Goal: Task Accomplishment & Management: Manage account settings

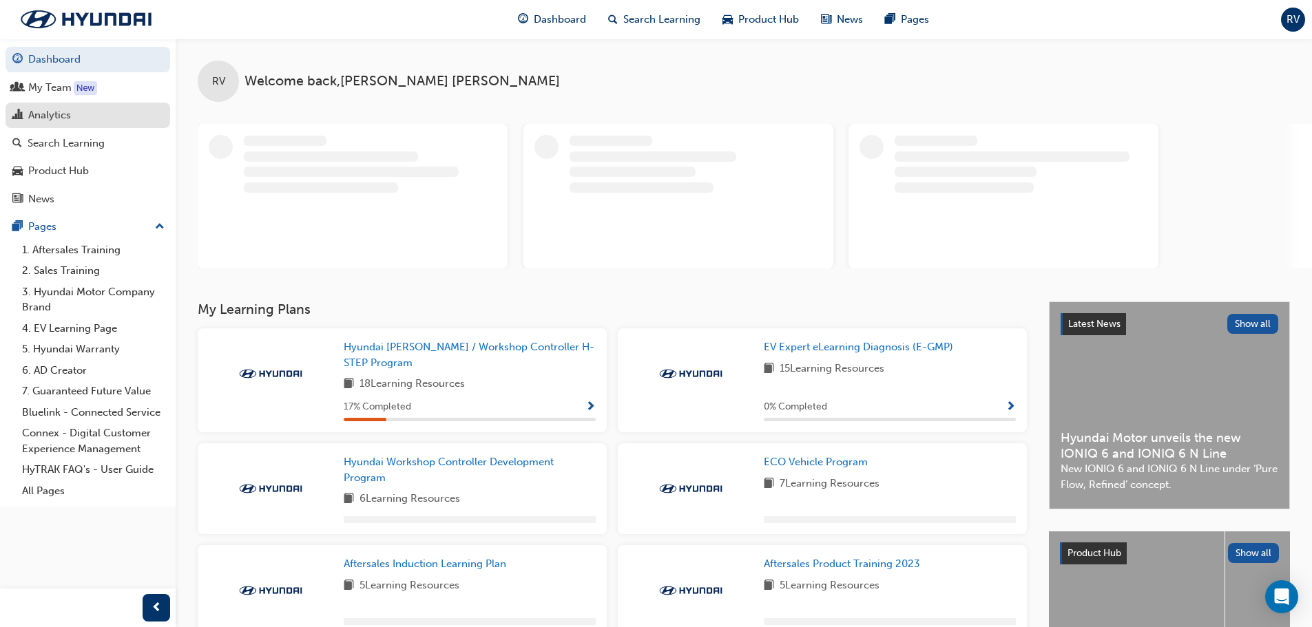
click at [49, 119] on div "Analytics" at bounding box center [49, 115] width 43 height 16
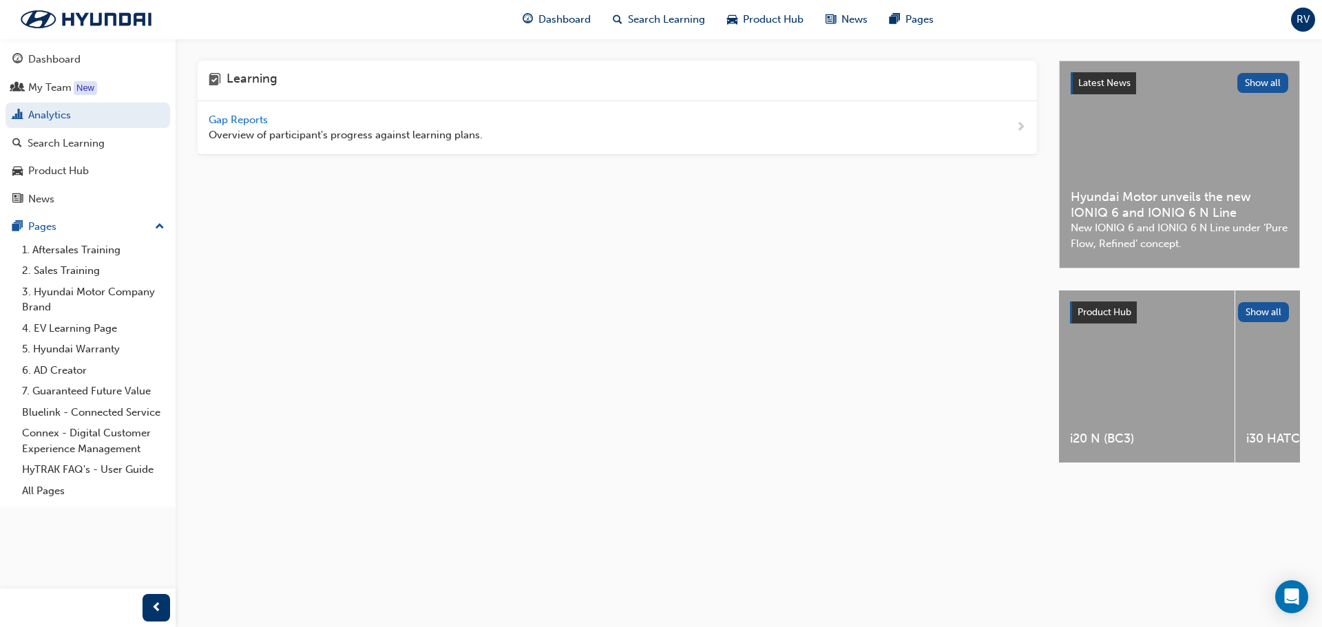
click at [219, 118] on span "Gap Reports" at bounding box center [240, 120] width 62 height 12
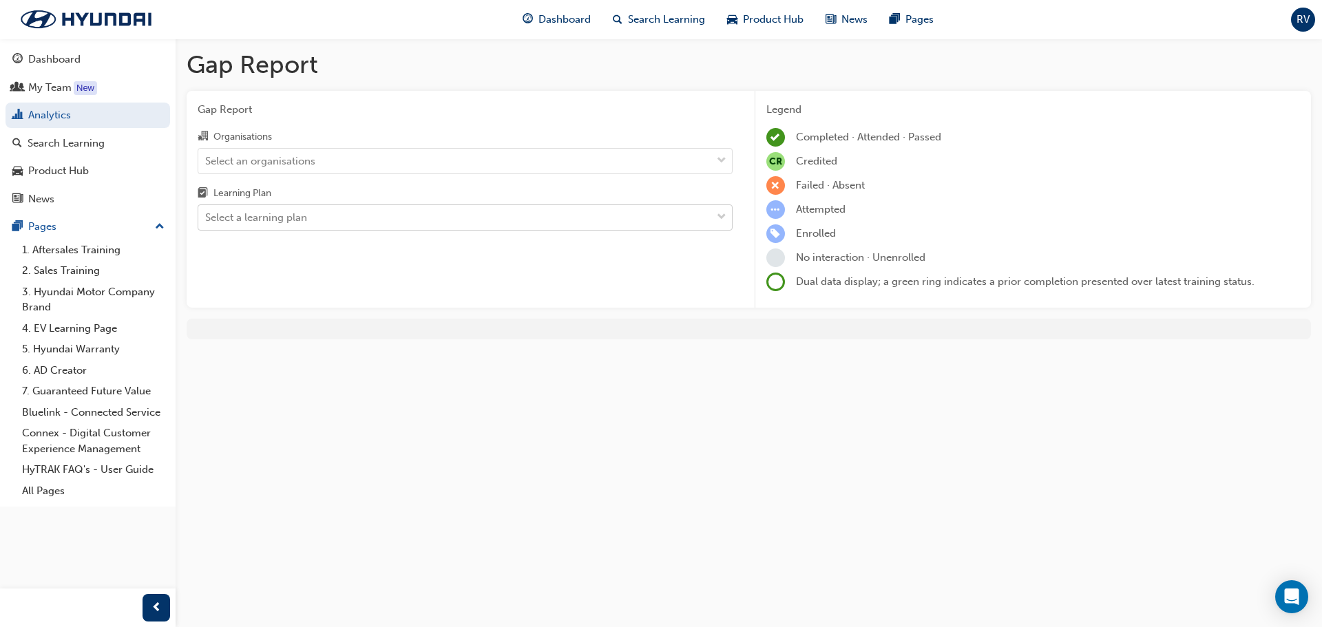
click at [623, 229] on div "Select a learning plan" at bounding box center [454, 218] width 513 height 24
click at [207, 223] on input "Learning Plan Select a learning plan" at bounding box center [205, 217] width 1 height 12
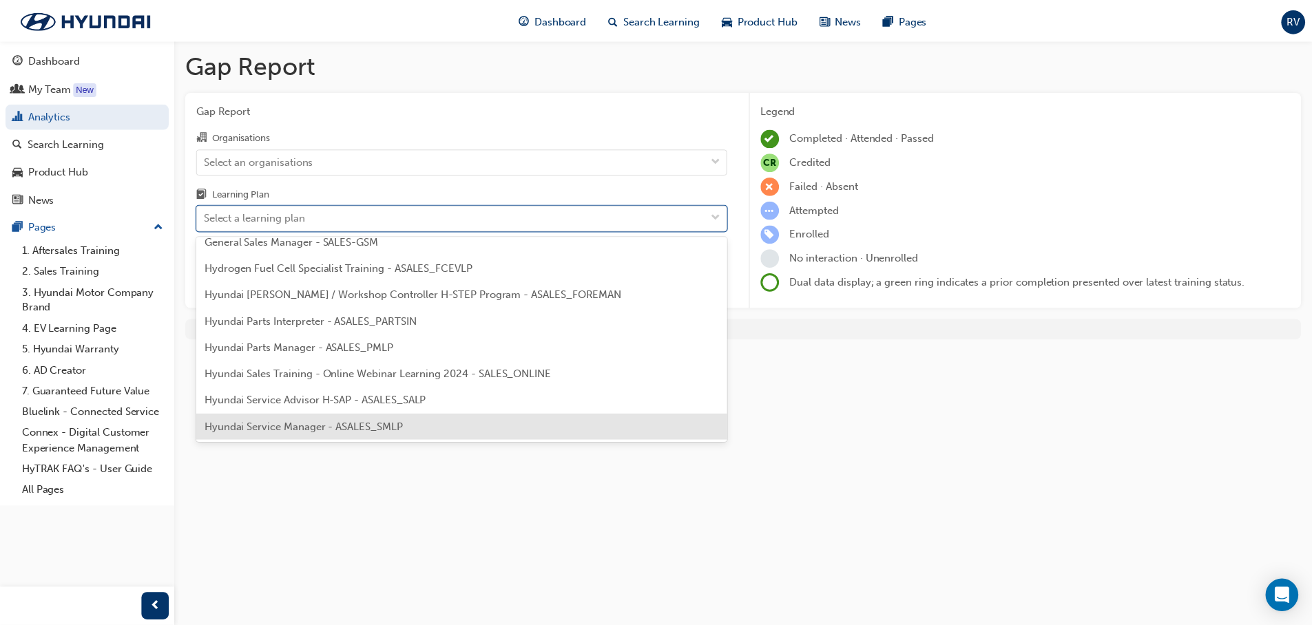
scroll to position [344, 0]
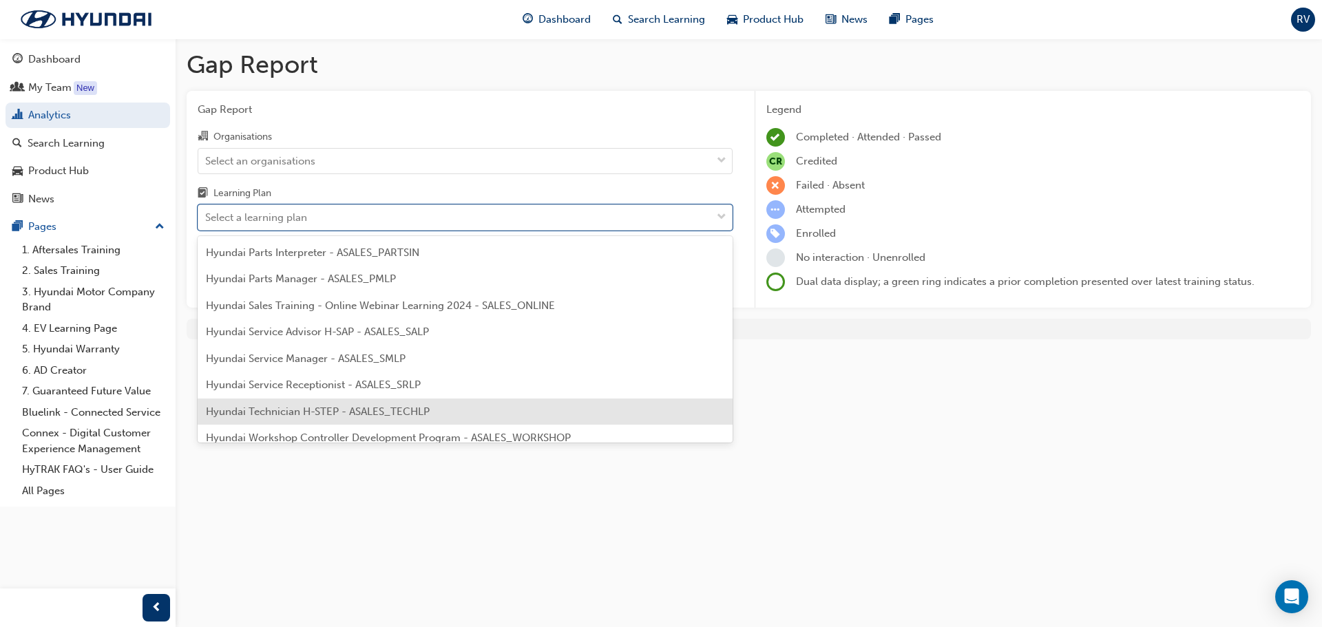
click at [293, 407] on span "Hyundai Technician H-STEP - ASALES_TECHLP" at bounding box center [318, 412] width 224 height 12
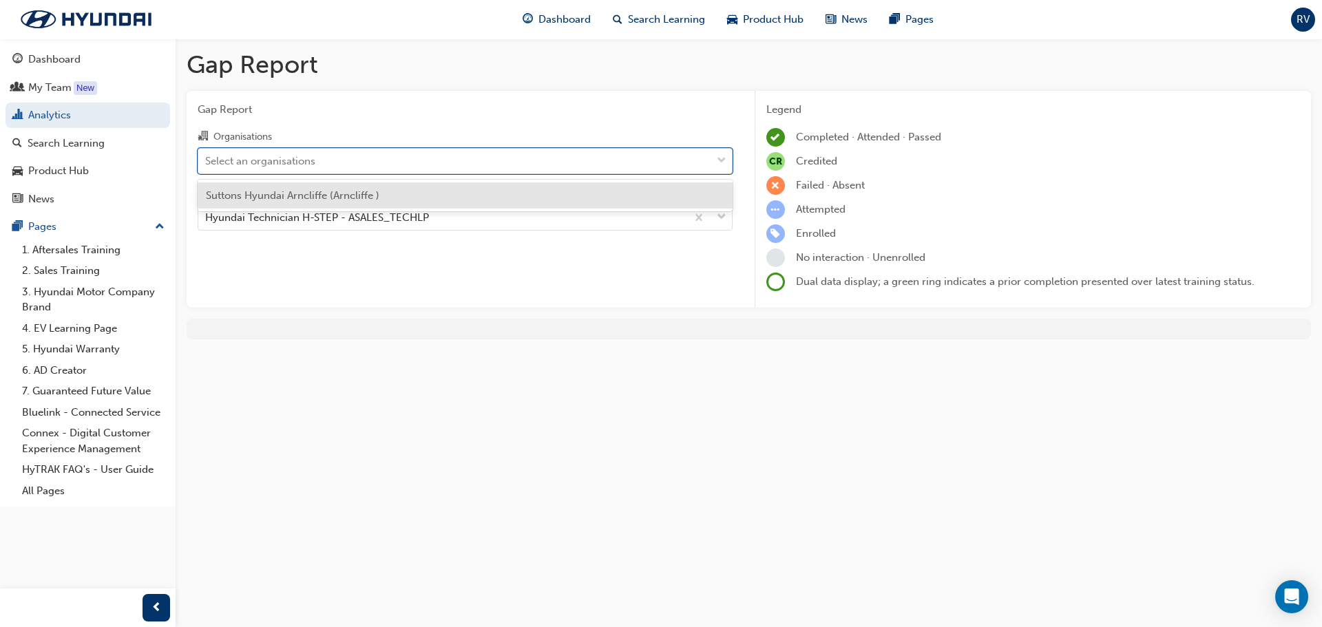
click at [714, 165] on div at bounding box center [721, 161] width 21 height 25
click at [207, 165] on input "Organisations option Suttons Hyundai Arncliffe (Arncliffe ) focused, 1 of 1. 1 …" at bounding box center [205, 160] width 1 height 12
click at [370, 198] on span "Suttons Hyundai Arncliffe (Arncliffe )" at bounding box center [293, 195] width 174 height 12
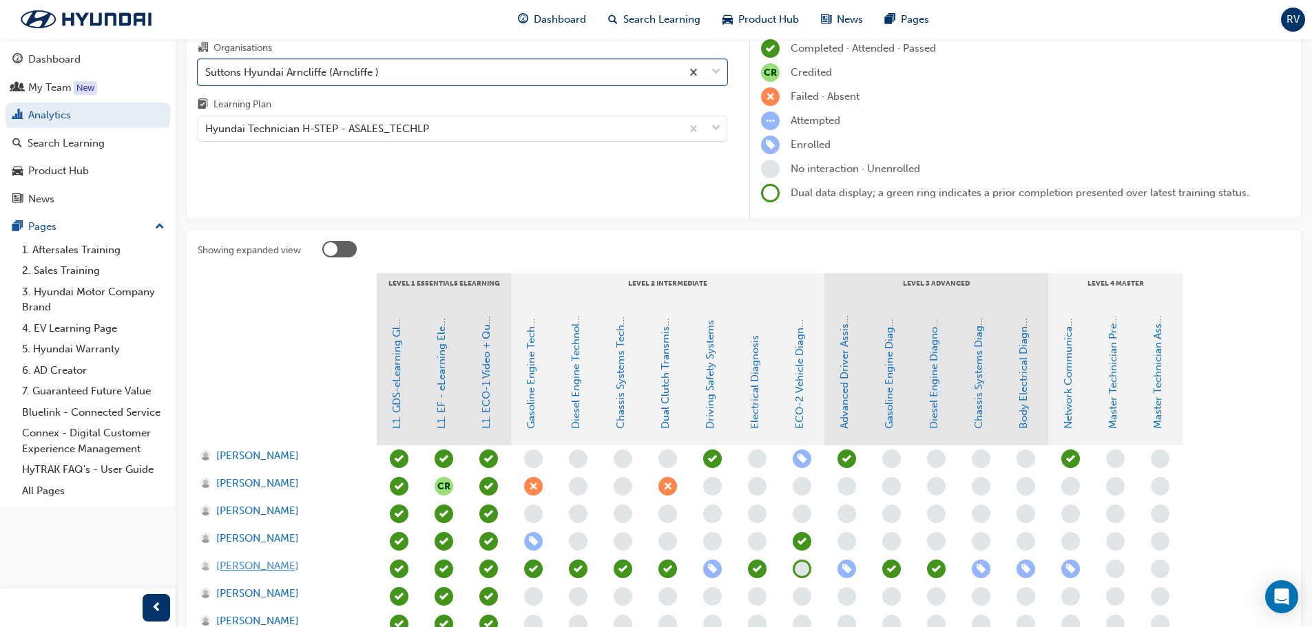
scroll to position [275, 0]
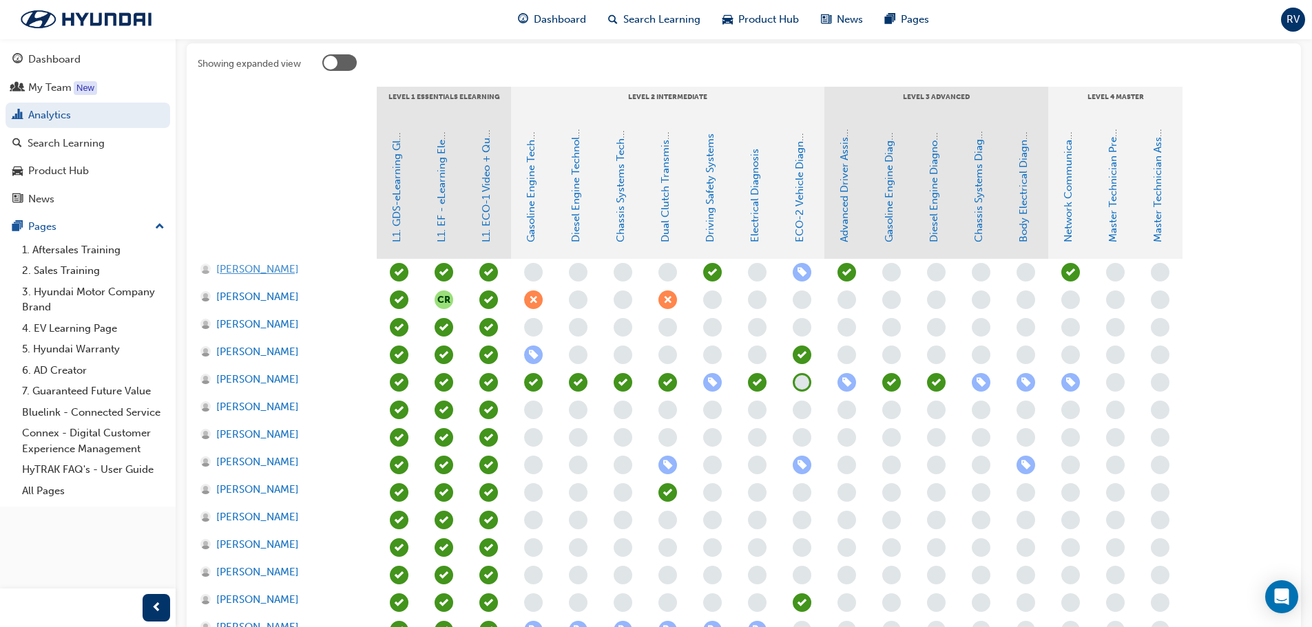
click at [253, 274] on span "[PERSON_NAME]" at bounding box center [257, 270] width 83 height 16
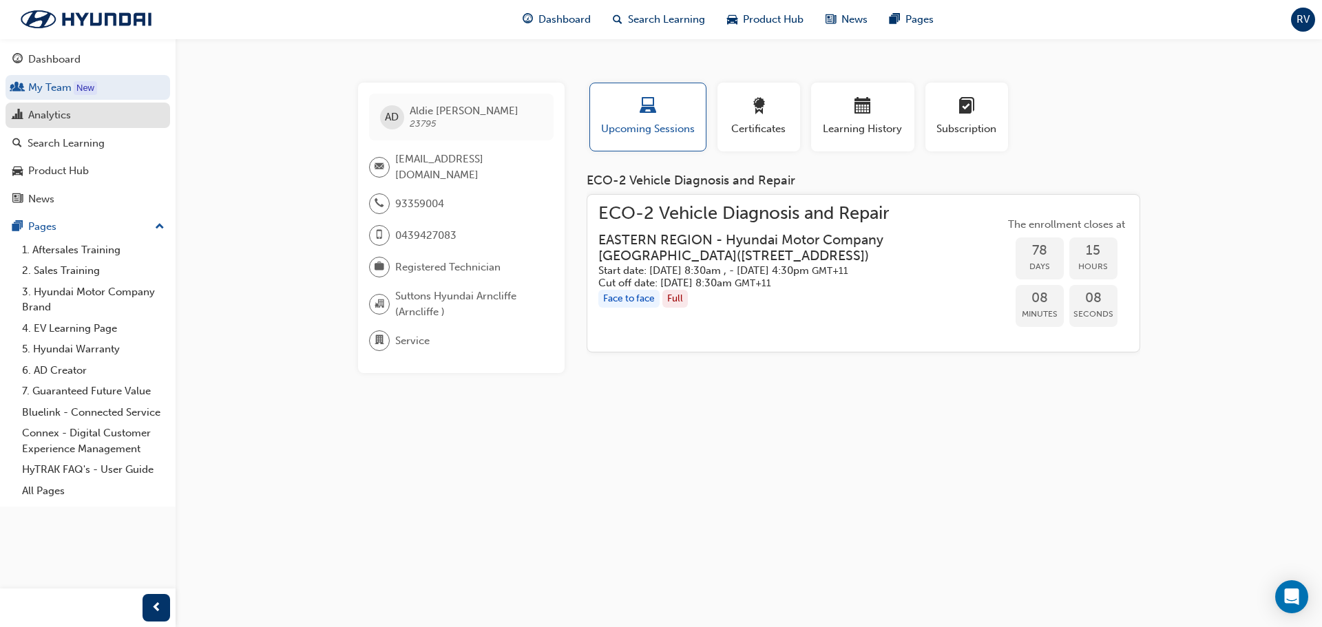
click at [49, 122] on div "Analytics" at bounding box center [49, 115] width 43 height 16
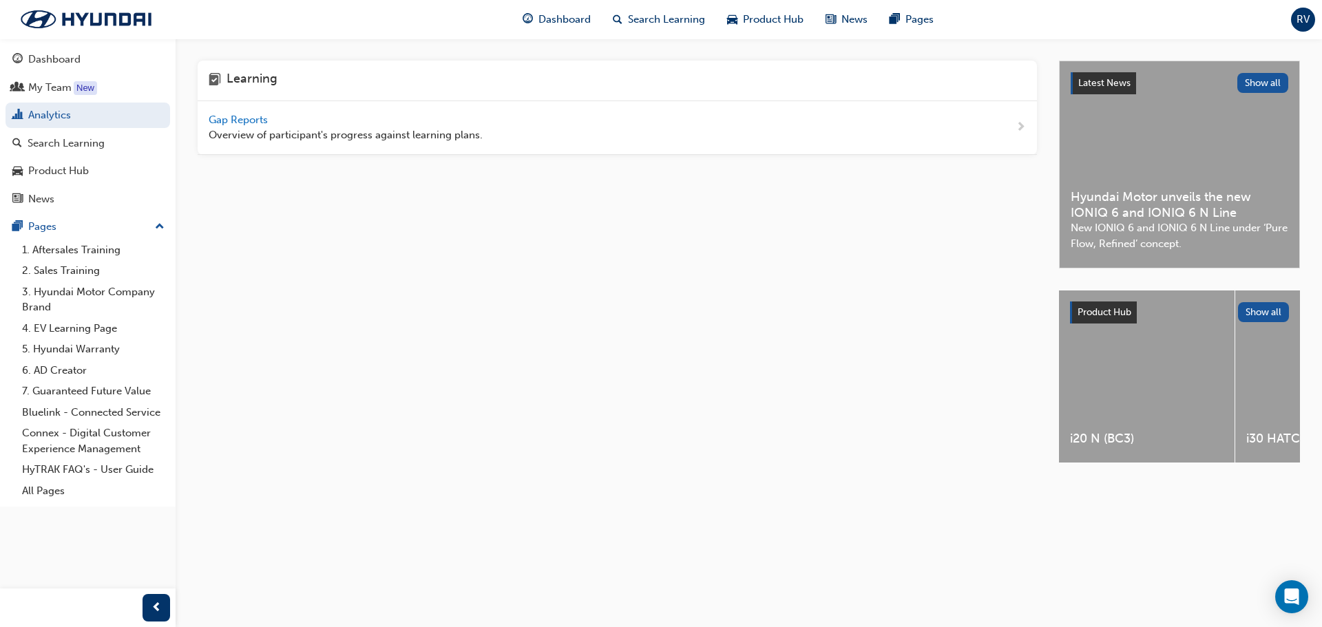
click at [238, 123] on span "Gap Reports" at bounding box center [240, 120] width 62 height 12
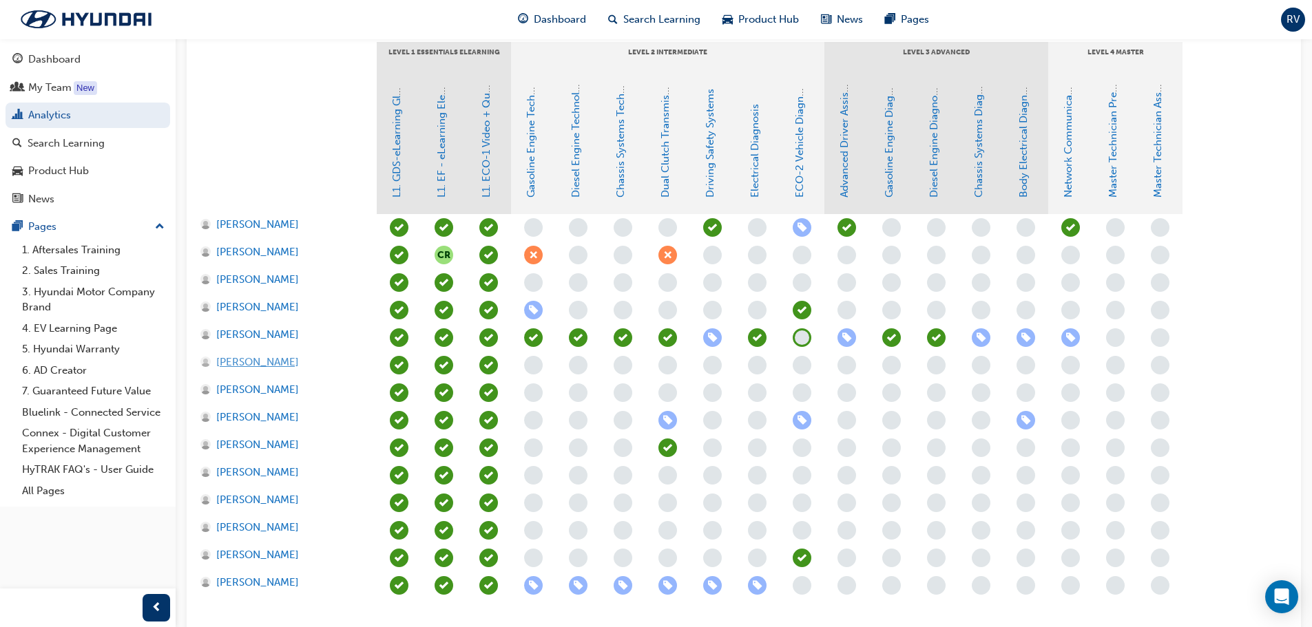
scroll to position [408, 0]
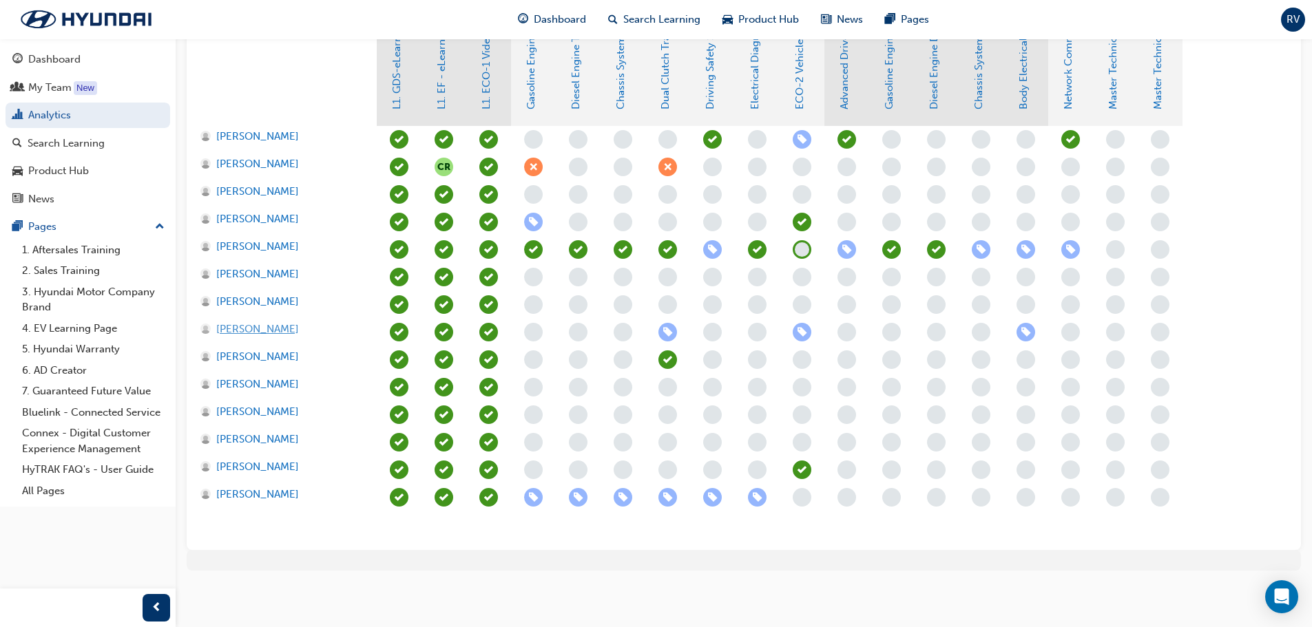
click at [233, 329] on span "[PERSON_NAME]" at bounding box center [257, 330] width 83 height 16
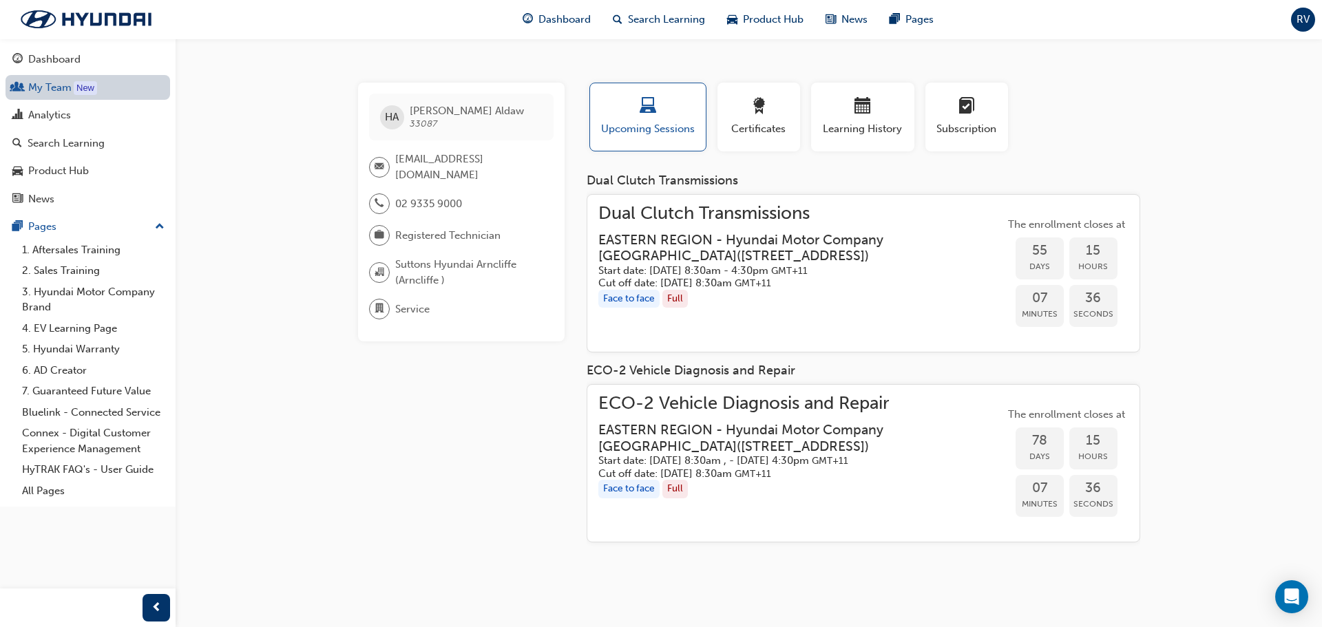
click at [67, 96] on link "My Team New" at bounding box center [88, 87] width 165 height 25
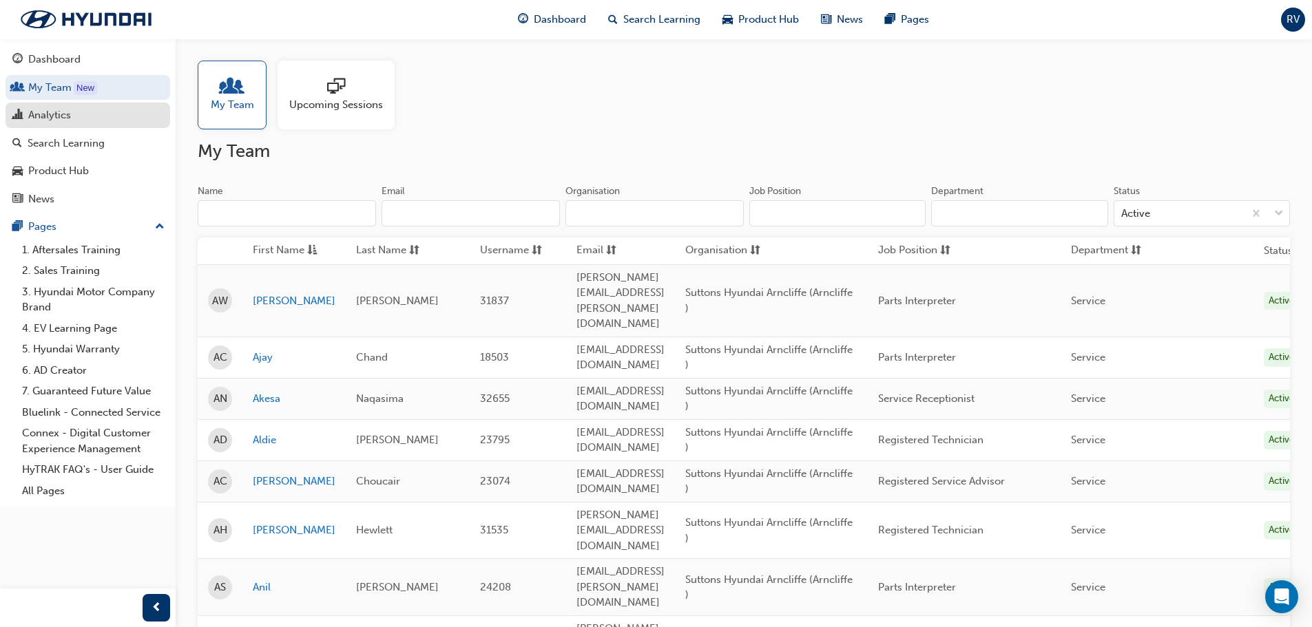
click at [56, 115] on div "Analytics" at bounding box center [49, 115] width 43 height 16
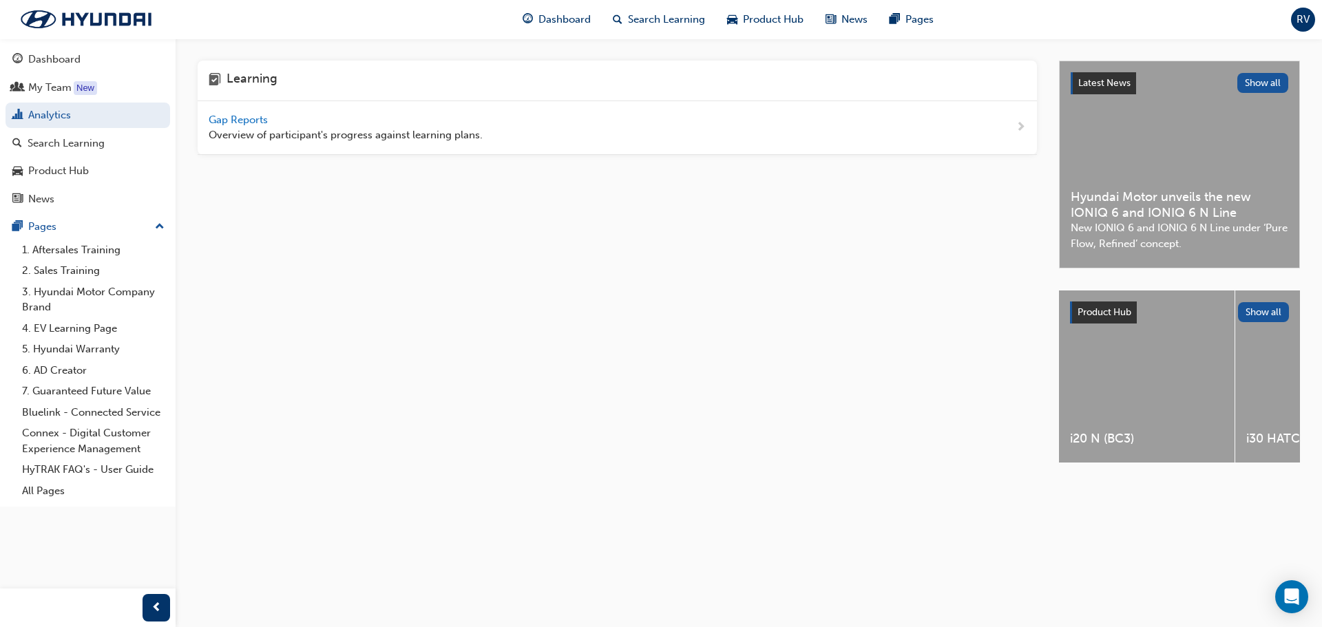
click at [239, 119] on span "Gap Reports" at bounding box center [240, 120] width 62 height 12
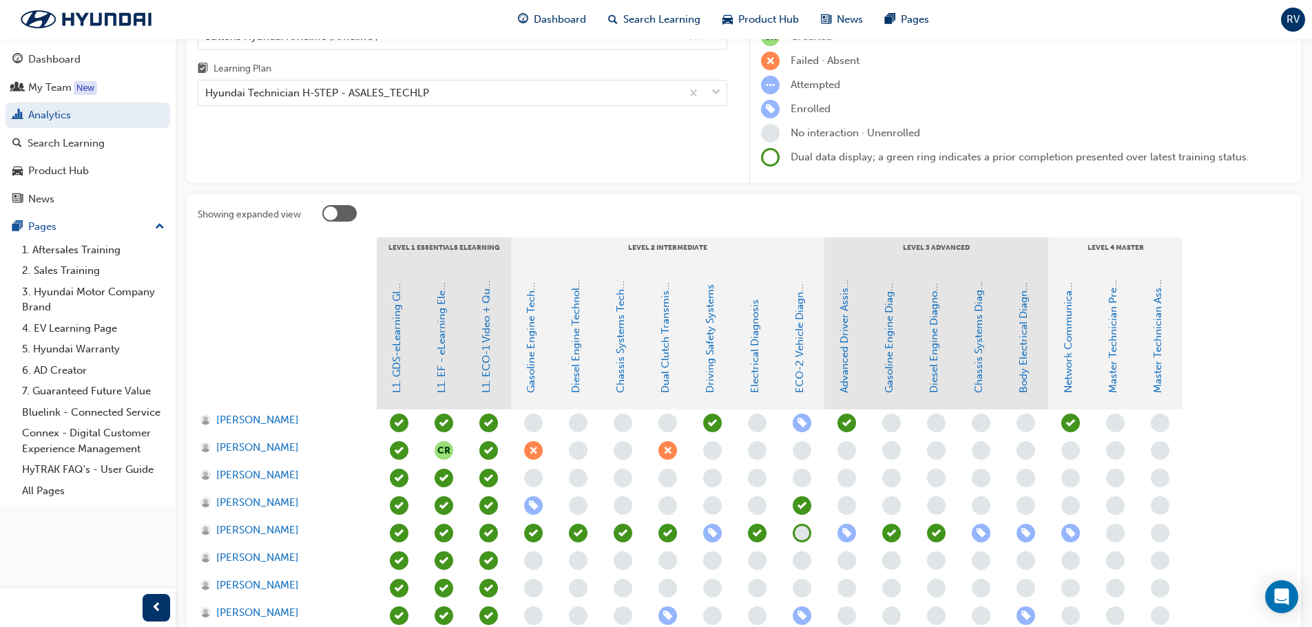
scroll to position [344, 0]
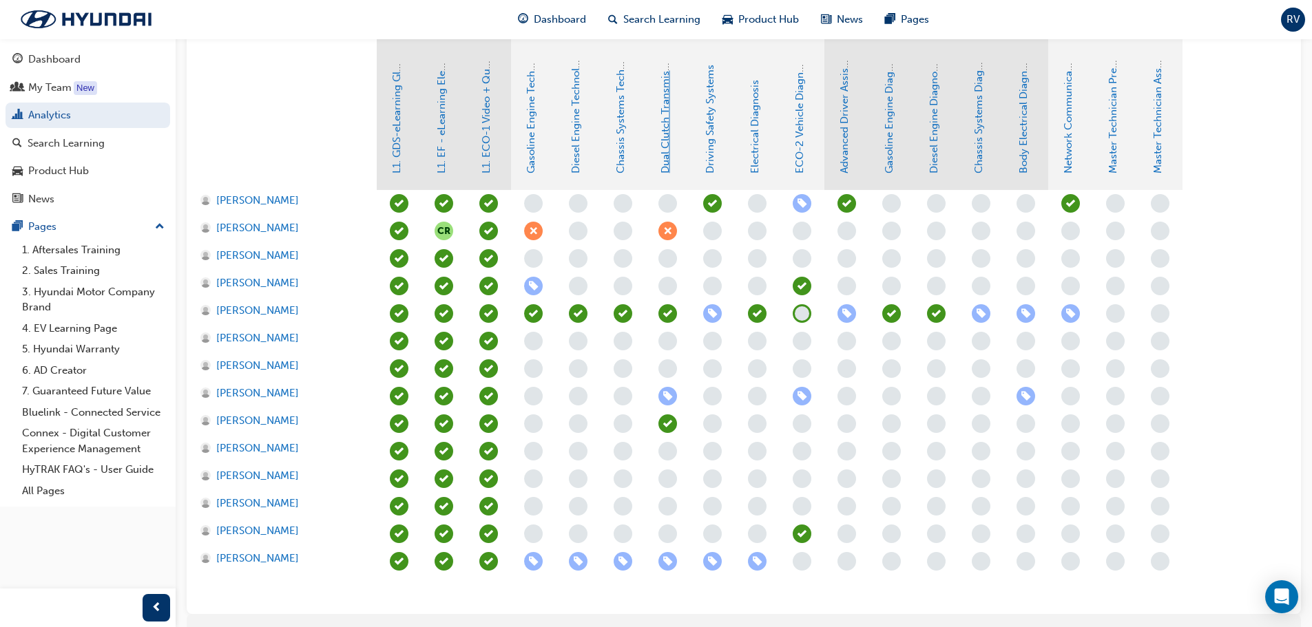
click at [666, 171] on link "Dual Clutch Transmissions" at bounding box center [665, 109] width 12 height 127
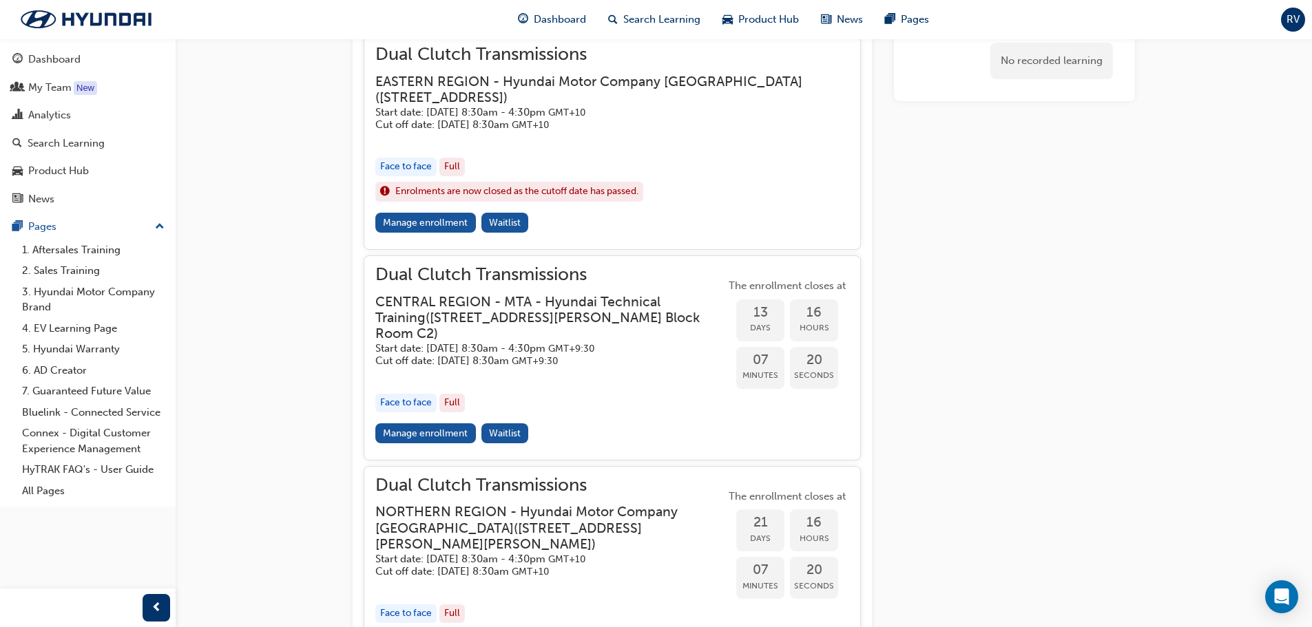
scroll to position [1279, 0]
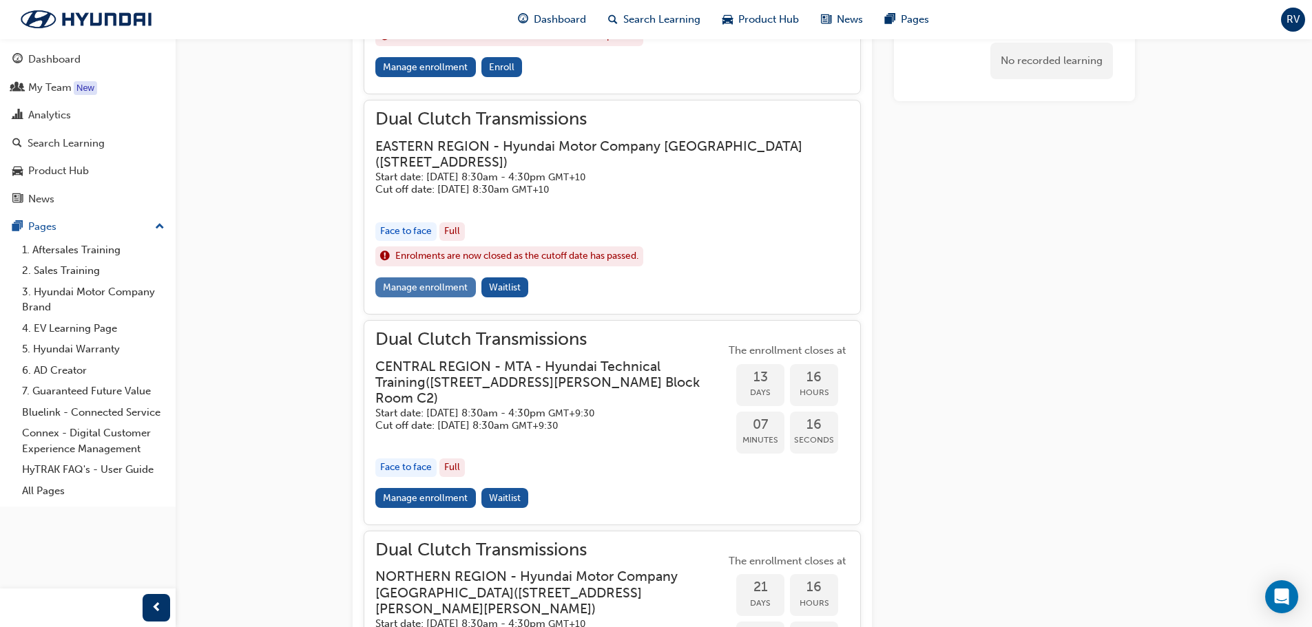
click at [430, 291] on link "Manage enrollment" at bounding box center [425, 287] width 101 height 20
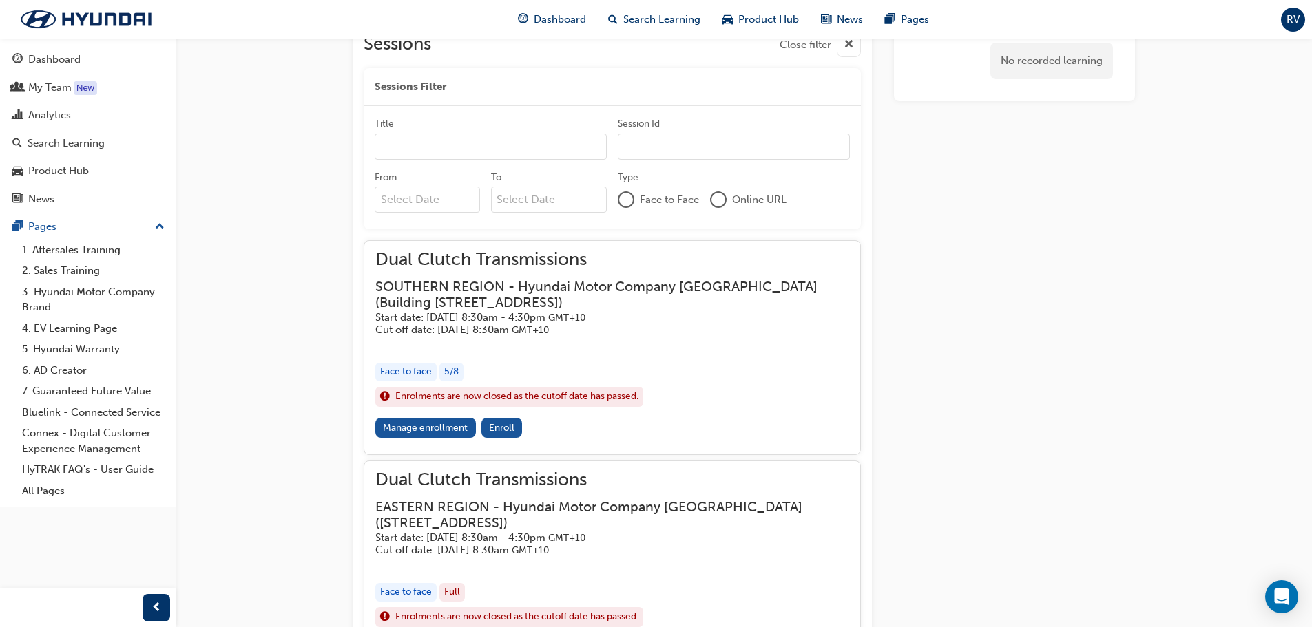
scroll to position [728, 0]
